Goal: Task Accomplishment & Management: Manage account settings

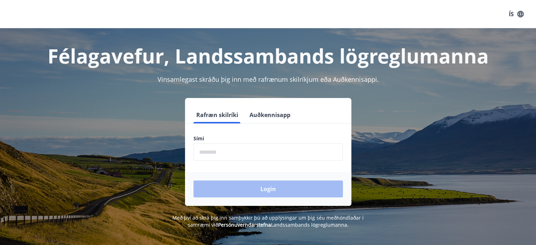
click at [208, 150] on input "phone" at bounding box center [267, 151] width 149 height 17
type input "********"
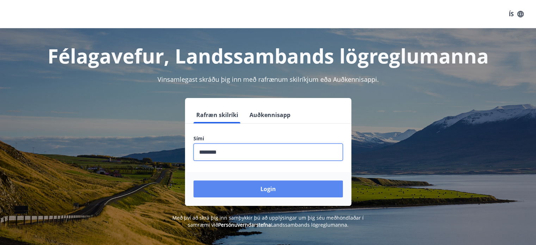
click at [240, 186] on button "Login" at bounding box center [267, 188] width 149 height 17
